Goal: Navigation & Orientation: Understand site structure

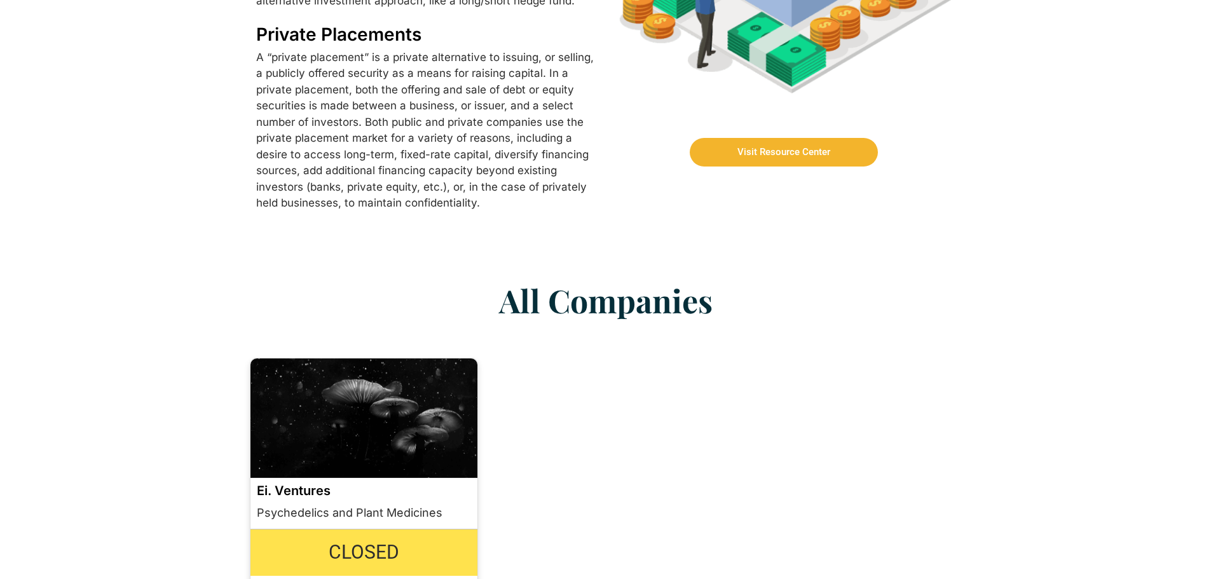
scroll to position [784, 0]
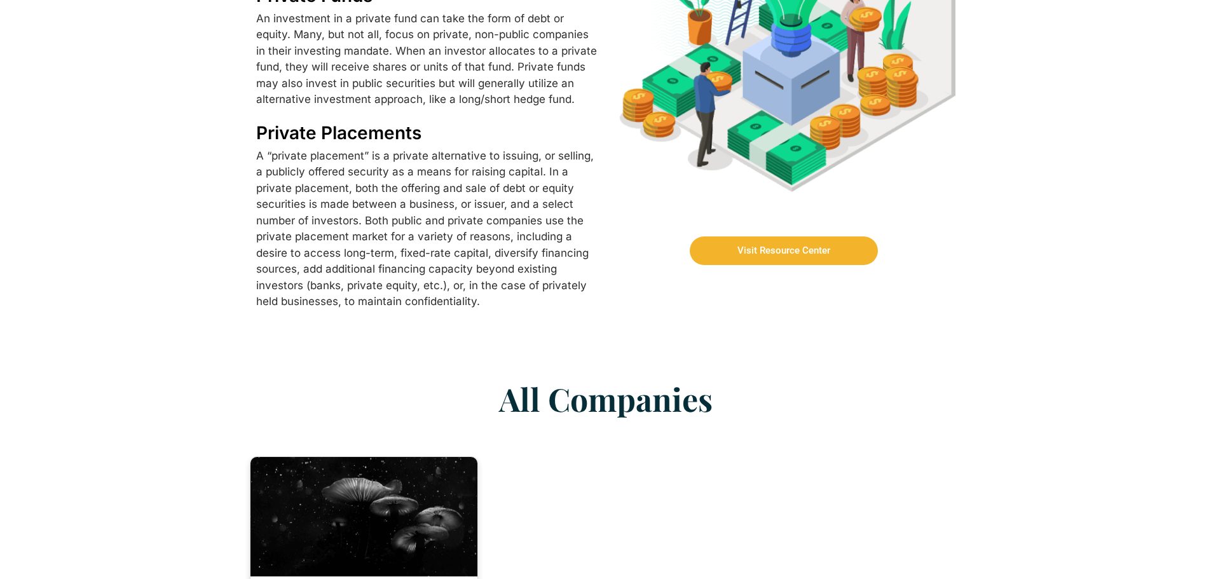
click at [808, 238] on link "Visit Resource Center" at bounding box center [784, 250] width 188 height 29
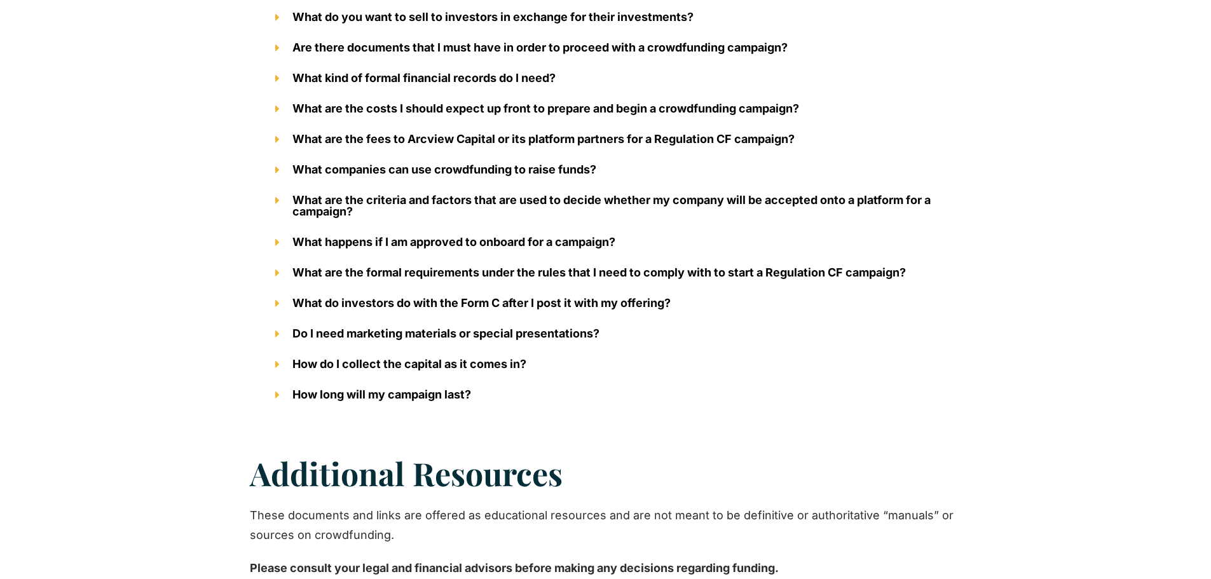
scroll to position [1398, 0]
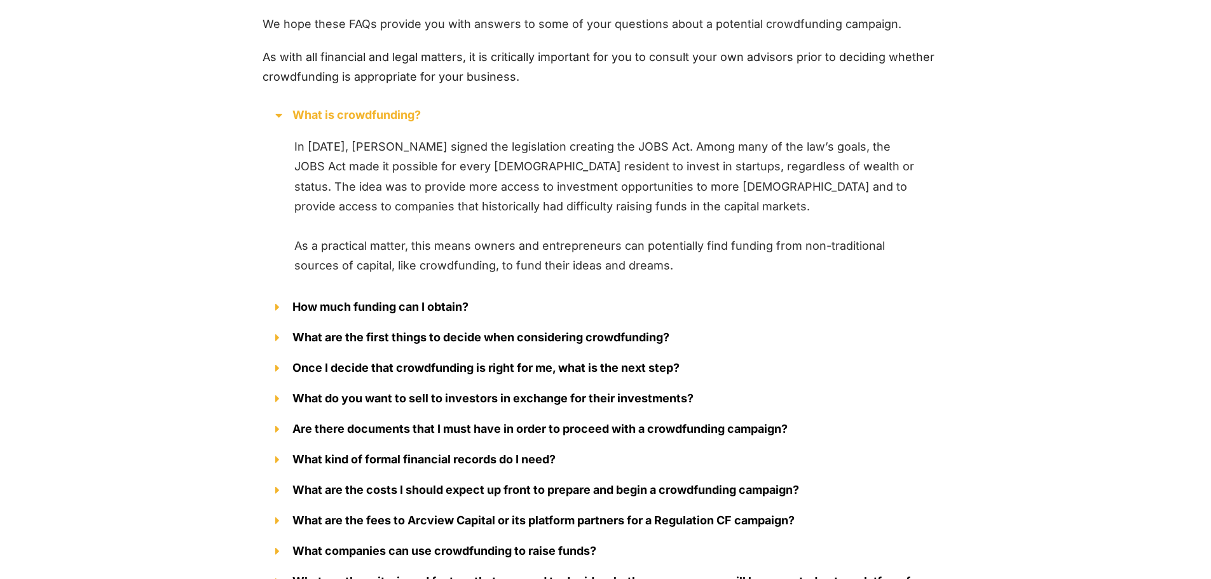
click at [278, 308] on icon at bounding box center [277, 306] width 4 height 11
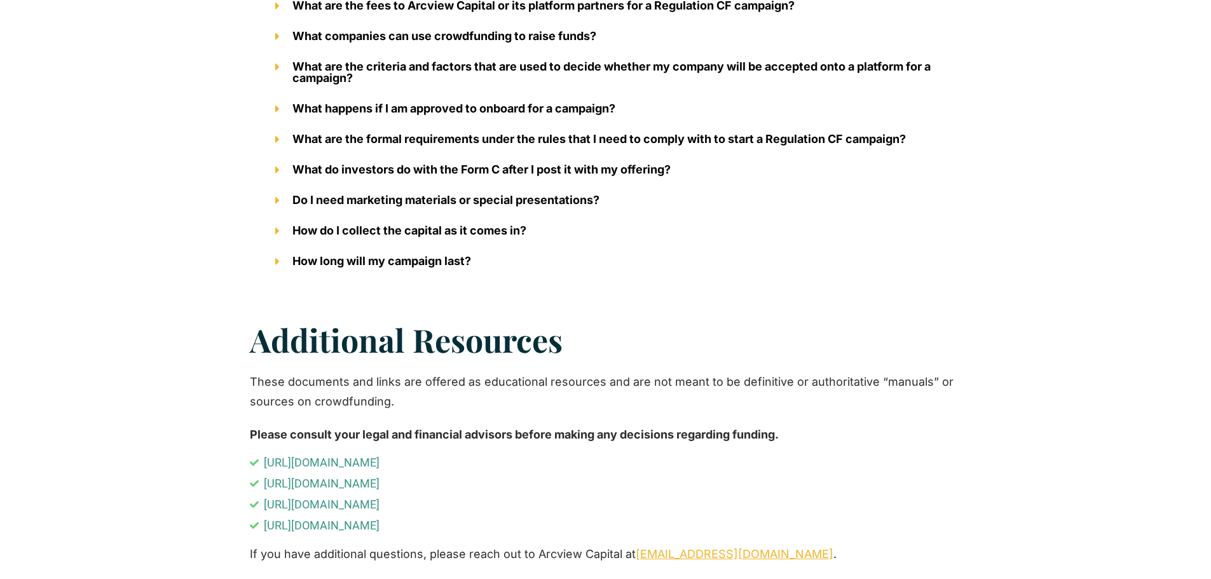
scroll to position [2034, 0]
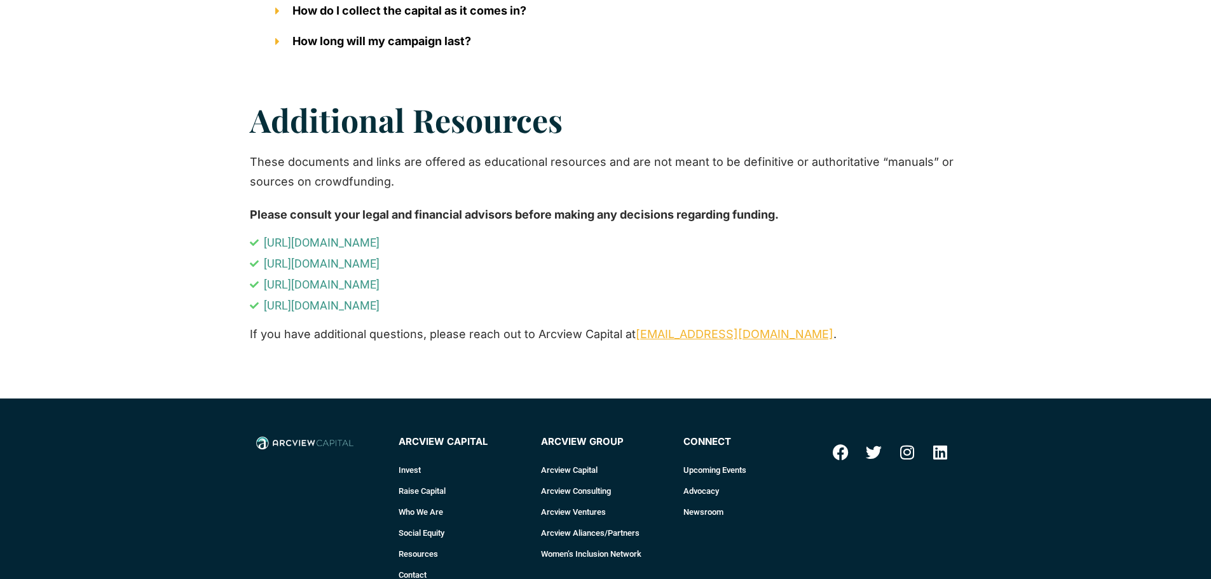
click at [587, 491] on link "Arcview Consulting" at bounding box center [606, 490] width 130 height 21
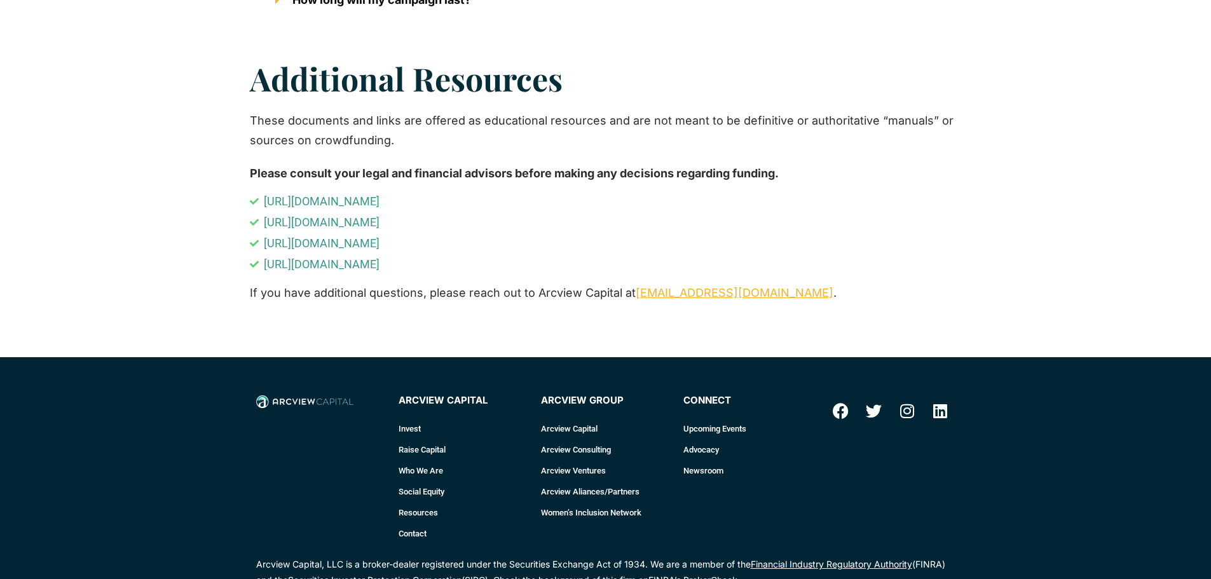
scroll to position [2097, 0]
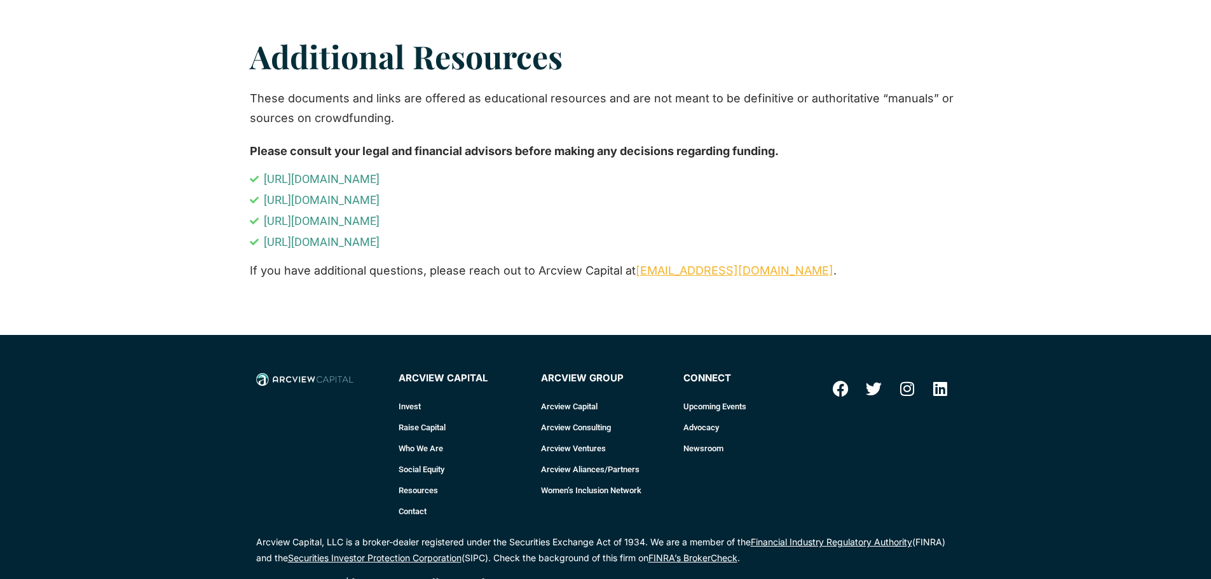
click at [578, 442] on link "Arcview Ventures" at bounding box center [606, 448] width 130 height 21
